Goal: Obtain resource: Obtain resource

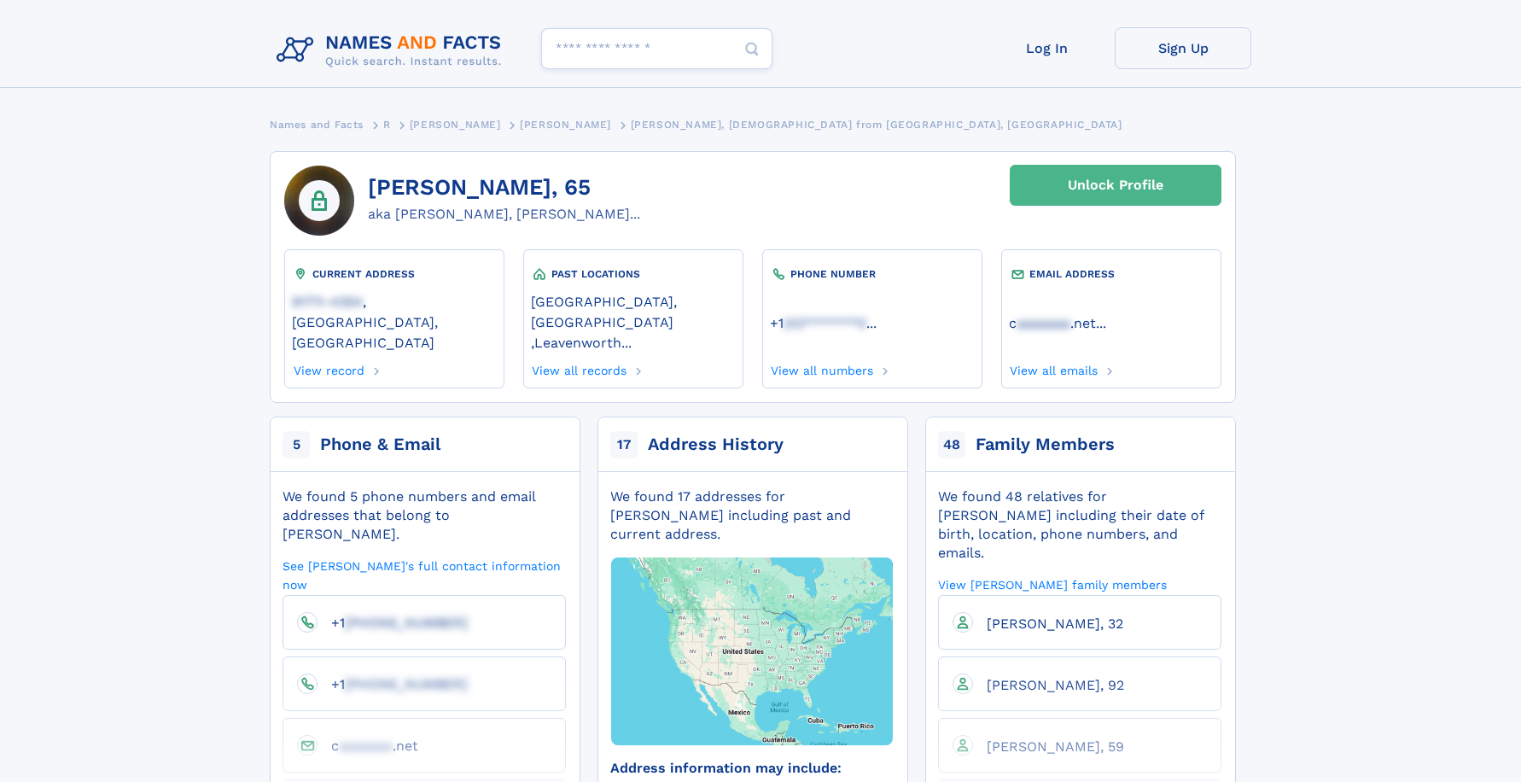
click at [1101, 184] on div "Unlock Profile" at bounding box center [1116, 185] width 96 height 39
click at [840, 273] on div "PHONE NUMBER" at bounding box center [872, 273] width 205 height 17
click at [838, 358] on link "View all numbers" at bounding box center [822, 367] width 104 height 19
